Goal: Transaction & Acquisition: Subscribe to service/newsletter

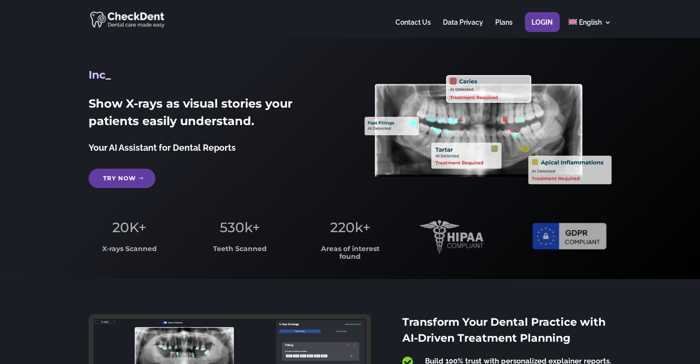
click at [128, 181] on link "Try Now" at bounding box center [122, 178] width 67 height 19
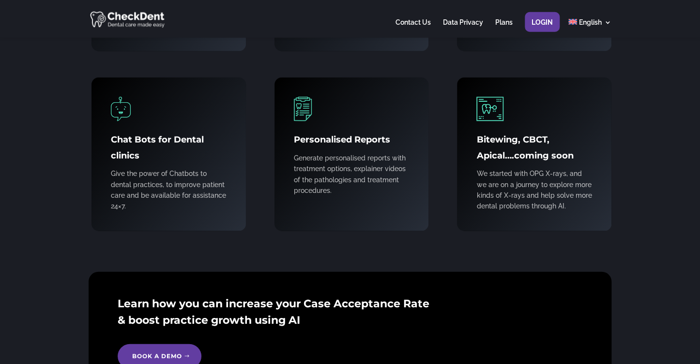
scroll to position [1166, 0]
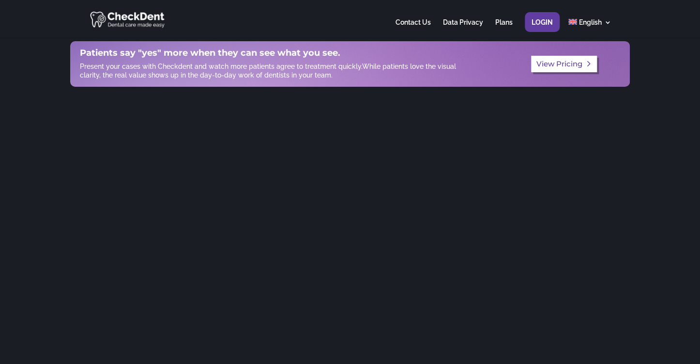
click at [571, 67] on link "View Pricing" at bounding box center [564, 64] width 66 height 17
